Goal: Task Accomplishment & Management: Use online tool/utility

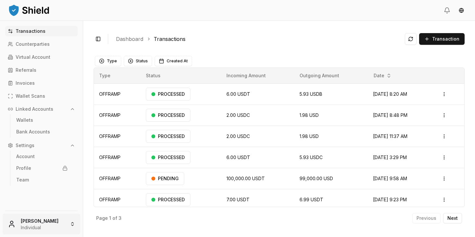
click at [59, 221] on html "Transactions Counterparties Virtual Account Referrals Invoices Wallet Scans Lin…" at bounding box center [237, 118] width 475 height 237
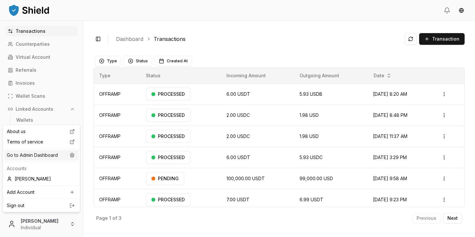
click at [42, 154] on div "Go to Admin Dashboard" at bounding box center [41, 155] width 74 height 10
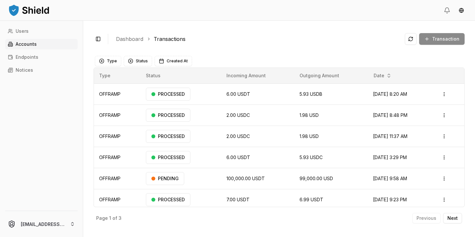
click at [39, 47] on link "Accounts" at bounding box center [41, 44] width 73 height 10
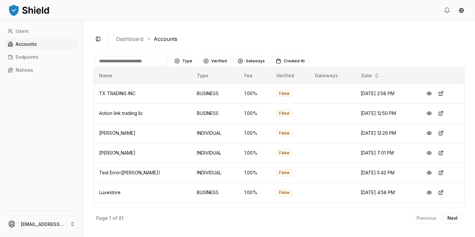
click at [129, 63] on input at bounding box center [131, 61] width 73 height 10
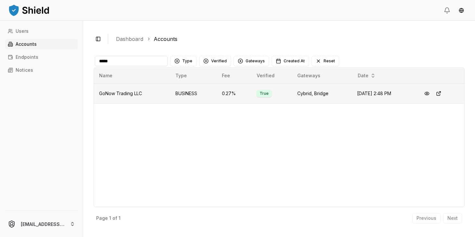
type input "*****"
click at [130, 91] on span "GoNow Trading LLC" at bounding box center [120, 94] width 43 height 6
click at [131, 95] on span "GoNow Trading LLC" at bounding box center [120, 94] width 43 height 6
click at [430, 94] on button at bounding box center [427, 94] width 12 height 12
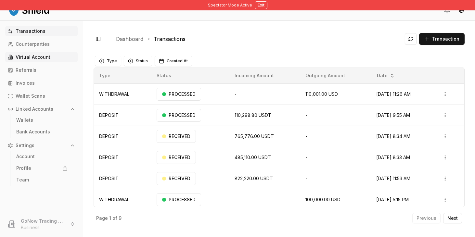
click at [40, 59] on p "Virtual Account" at bounding box center [33, 57] width 35 height 5
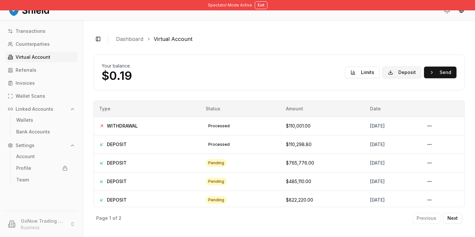
click at [400, 72] on button "Deposit" at bounding box center [402, 73] width 39 height 12
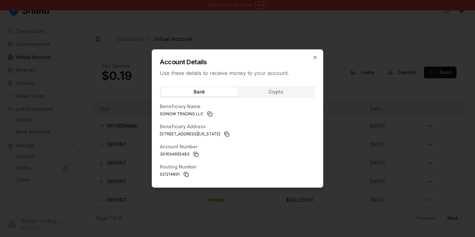
click at [260, 93] on div "Bank Crypto Beneficiary Name GONOW TRADING LLC Beneficiary Address [STREET_ADDR…" at bounding box center [237, 134] width 171 height 105
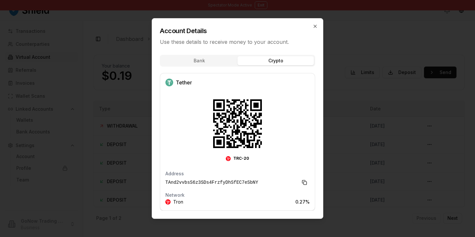
click at [224, 61] on div "Account Details Use these details to receive money to your account. Bank Crypto…" at bounding box center [238, 118] width 172 height 201
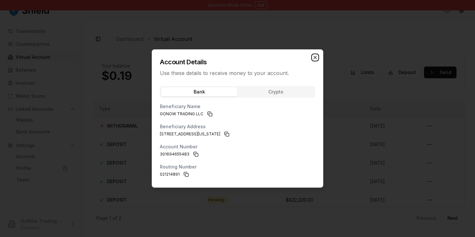
click at [313, 57] on icon "button" at bounding box center [315, 57] width 5 height 5
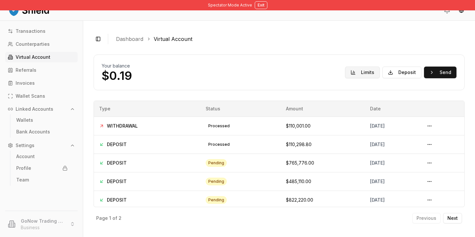
click at [369, 75] on button "Limits" at bounding box center [362, 73] width 35 height 12
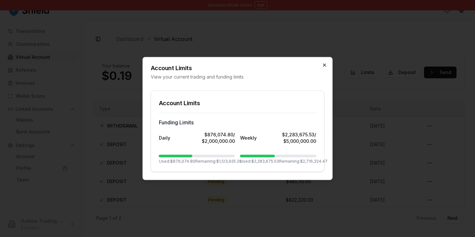
click at [325, 65] on icon "button" at bounding box center [324, 65] width 3 height 3
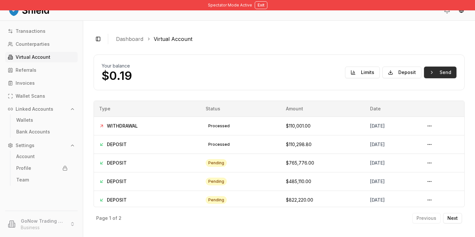
click at [432, 70] on button "Send" at bounding box center [440, 73] width 33 height 12
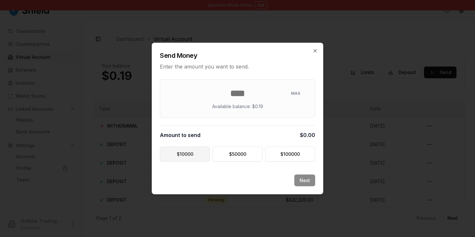
click at [193, 152] on button "$ 10000" at bounding box center [185, 154] width 50 height 15
click at [307, 184] on div "Next" at bounding box center [237, 185] width 171 height 20
click at [257, 154] on button "$ 50000" at bounding box center [238, 154] width 50 height 15
click at [284, 155] on button "$ 100000" at bounding box center [290, 154] width 50 height 15
type input "******"
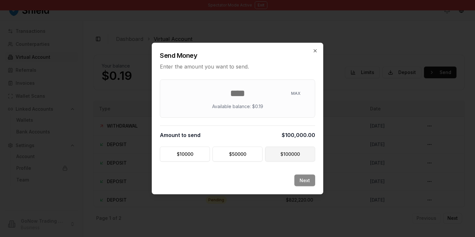
click at [291, 151] on button "$ 100000" at bounding box center [290, 154] width 50 height 15
click at [314, 51] on icon "button" at bounding box center [315, 50] width 5 height 5
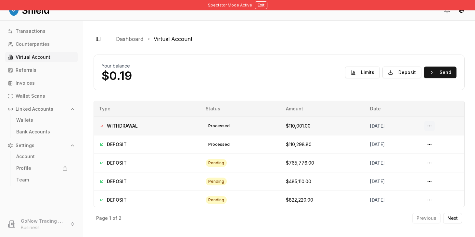
click at [433, 125] on button at bounding box center [430, 126] width 10 height 10
click at [433, 124] on button at bounding box center [430, 126] width 10 height 10
click at [435, 127] on button at bounding box center [430, 126] width 10 height 10
click at [435, 144] on button at bounding box center [430, 144] width 10 height 10
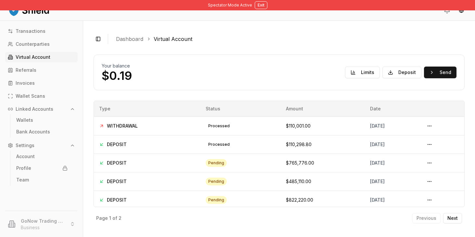
click at [309, 47] on div "Toggle Sidebar Dashboard Virtual Account Your balance $0.19 Limits Deposit Send…" at bounding box center [279, 129] width 392 height 217
click at [397, 73] on button "Deposit" at bounding box center [402, 73] width 39 height 12
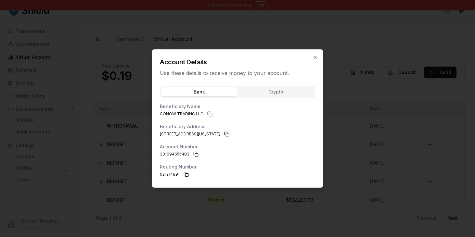
click at [289, 90] on div "Bank Crypto Beneficiary Name GONOW TRADING LLC Beneficiary Address [STREET_ADDR…" at bounding box center [237, 134] width 171 height 105
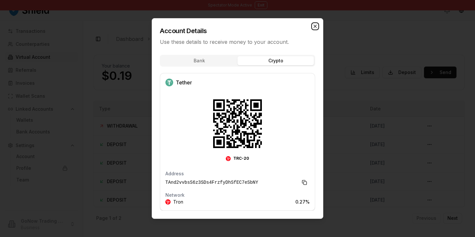
click at [314, 27] on icon "button" at bounding box center [315, 26] width 5 height 5
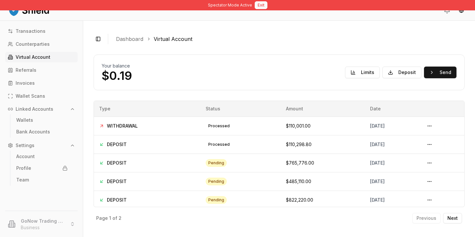
click at [259, 6] on button "Exit" at bounding box center [261, 5] width 13 height 8
